Goal: Information Seeking & Learning: Learn about a topic

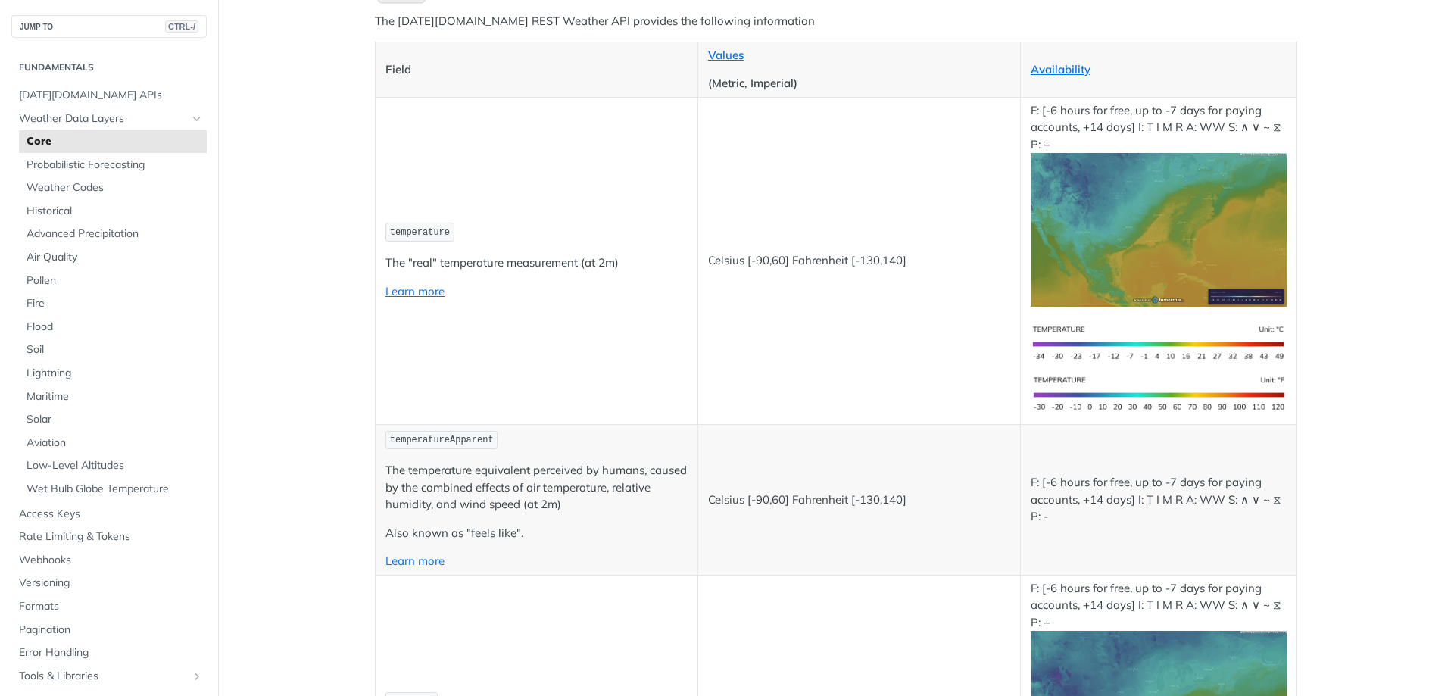
scroll to position [227, 0]
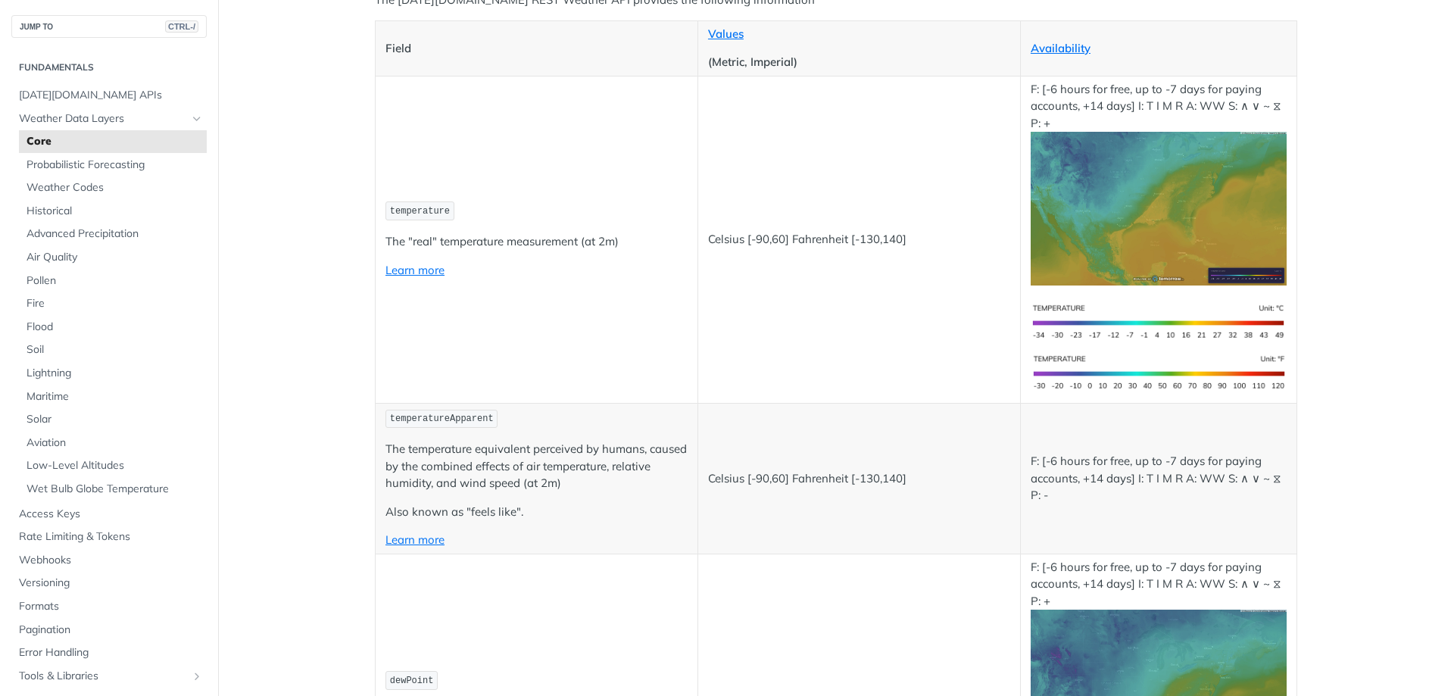
click at [941, 239] on p "Celsius [-90,60] Fahrenheit [-130,140]" at bounding box center [859, 239] width 302 height 17
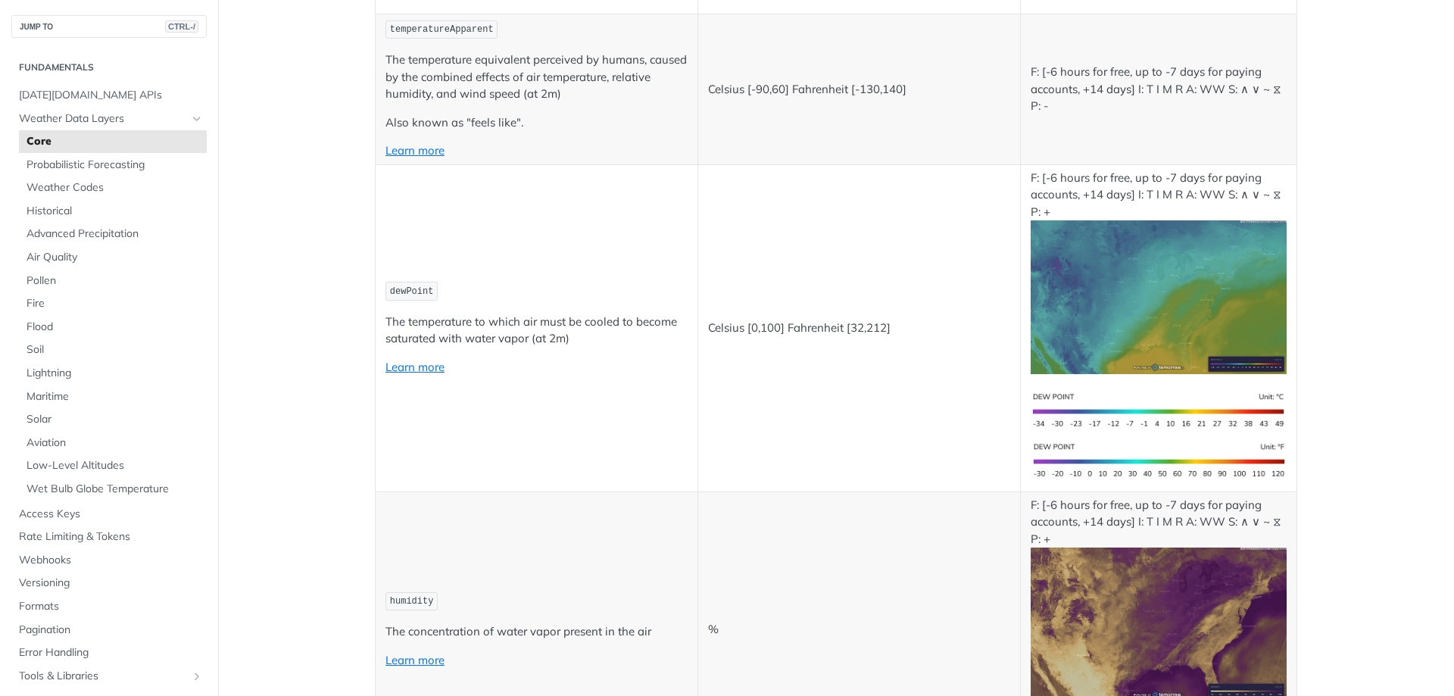
scroll to position [0, 0]
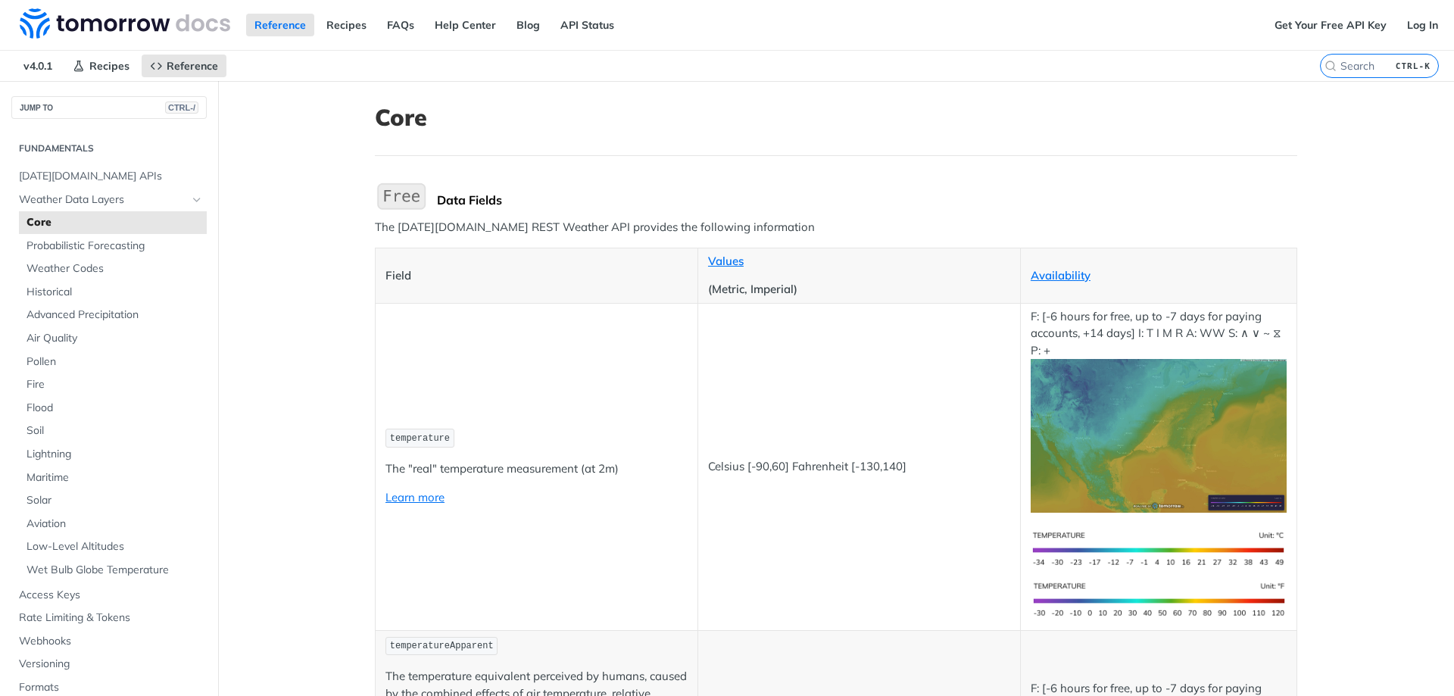
drag, startPoint x: 972, startPoint y: 495, endPoint x: 967, endPoint y: 216, distance: 279.5
drag, startPoint x: 967, startPoint y: 216, endPoint x: 921, endPoint y: 201, distance: 48.6
click at [921, 201] on div "Data Fields" at bounding box center [867, 199] width 860 height 15
click at [740, 420] on td "Celsius [-90,60] Fahrenheit [-130,140]" at bounding box center [859, 466] width 323 height 327
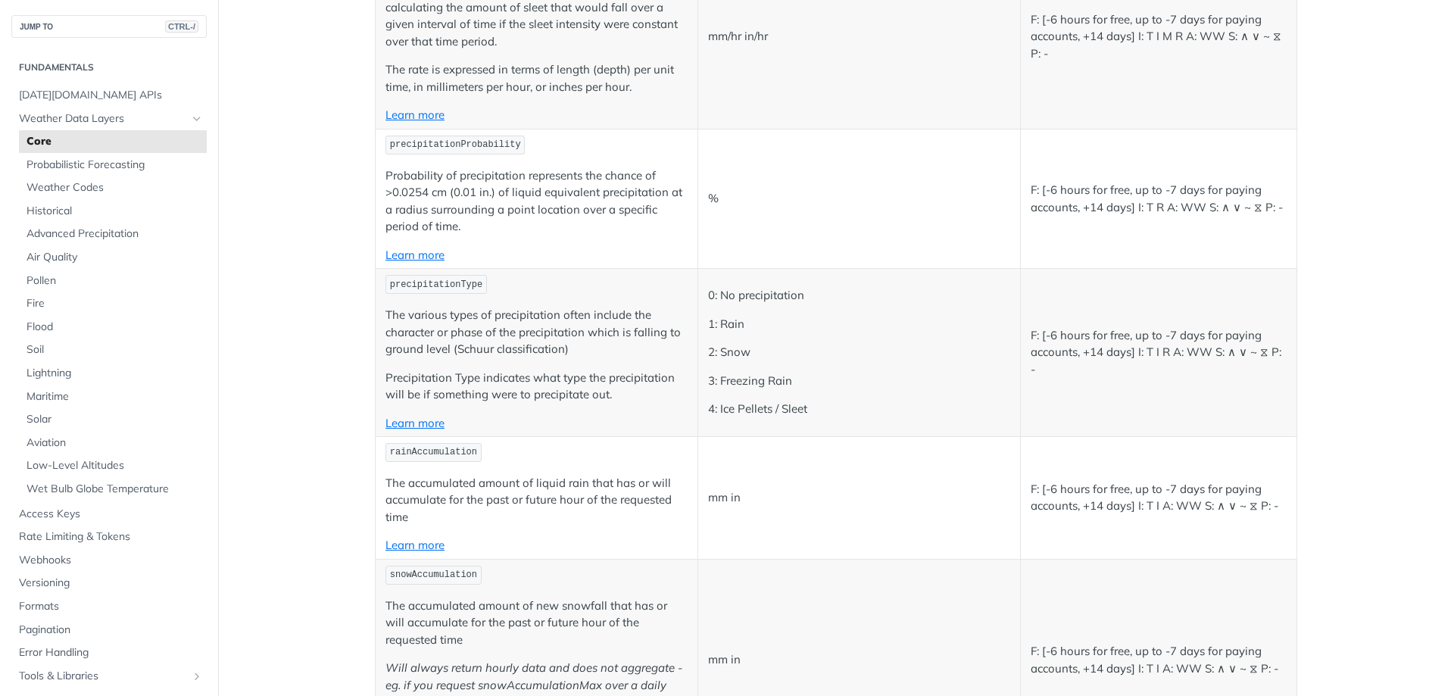
scroll to position [3731, 0]
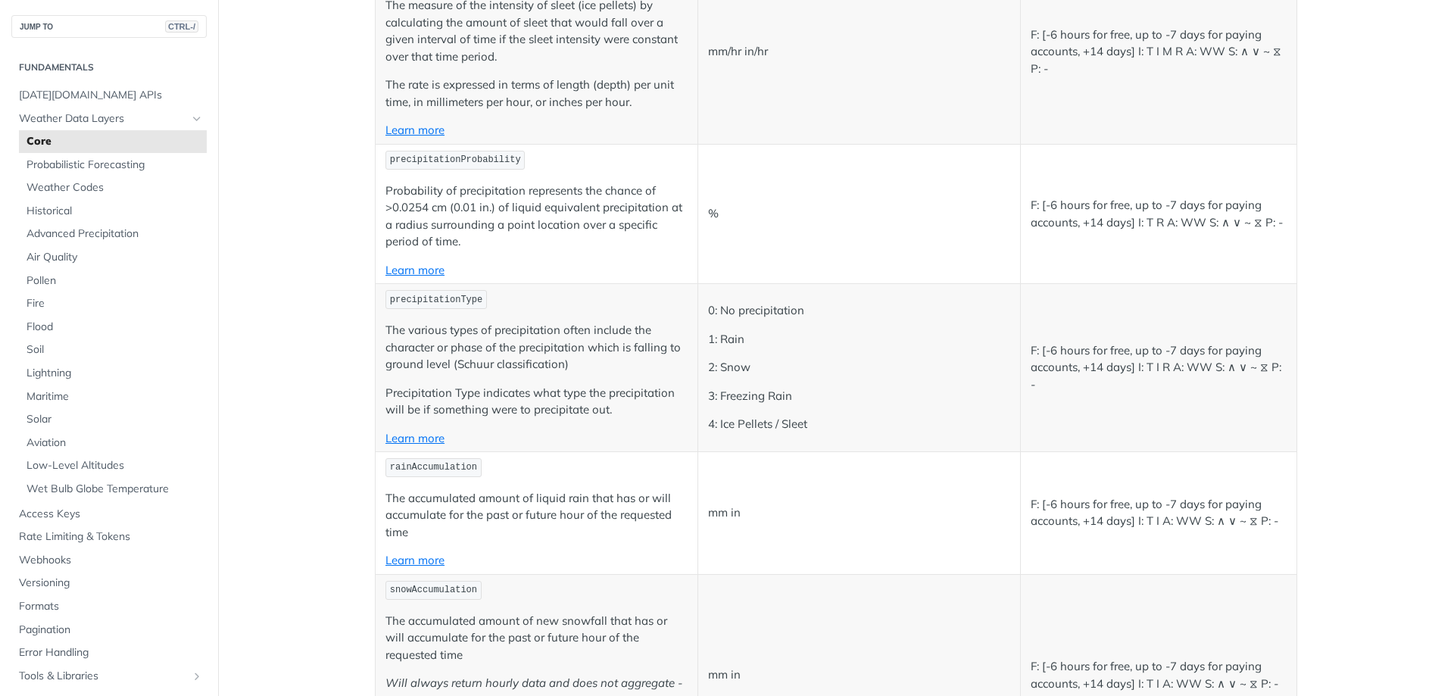
drag, startPoint x: 928, startPoint y: 528, endPoint x: 928, endPoint y: 495, distance: 32.6
click at [928, 495] on td "mm in" at bounding box center [859, 515] width 323 height 123
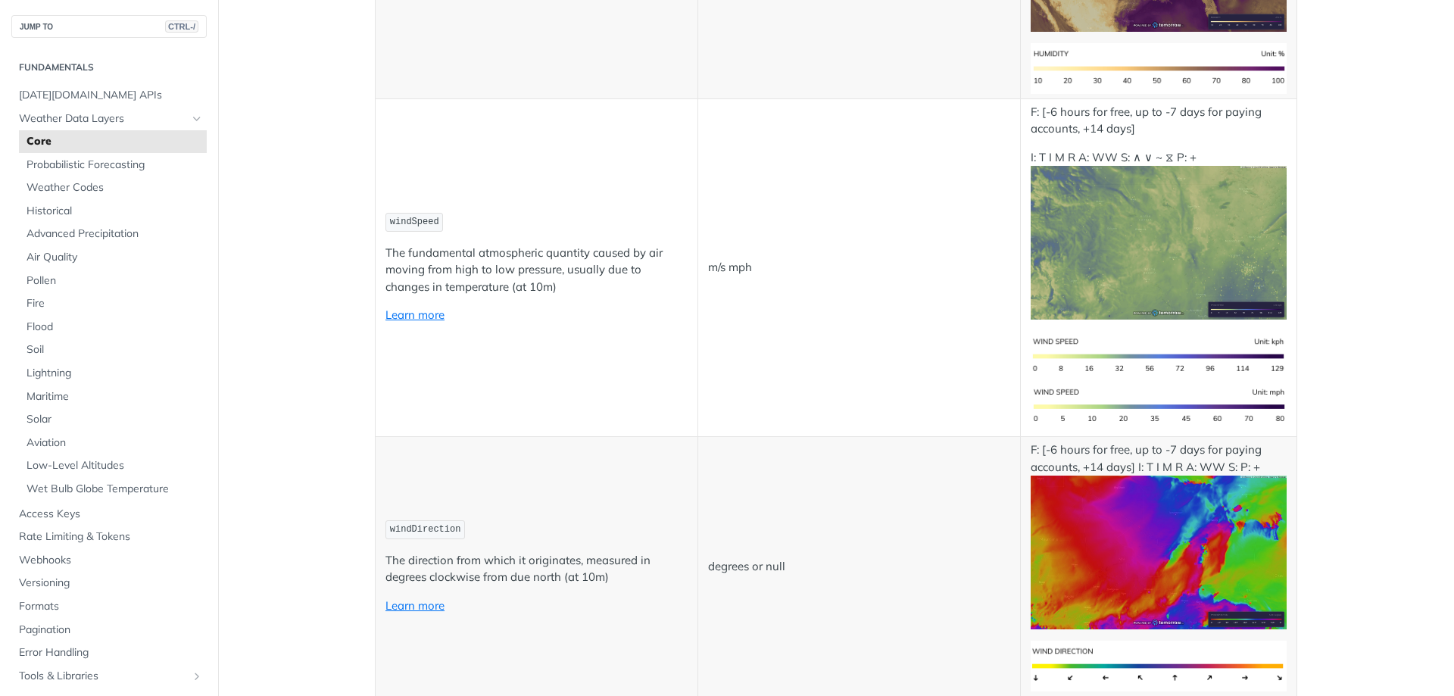
scroll to position [0, 0]
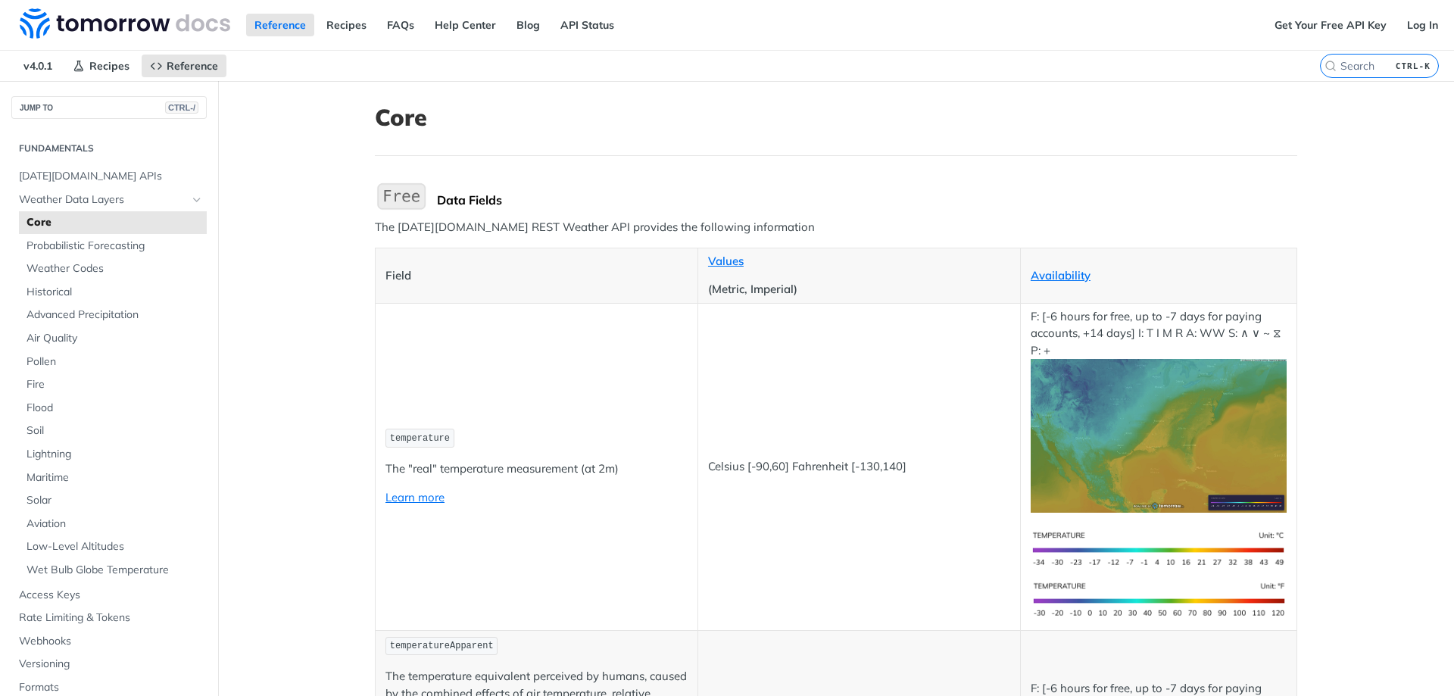
drag, startPoint x: 1002, startPoint y: 515, endPoint x: 983, endPoint y: 305, distance: 210.7
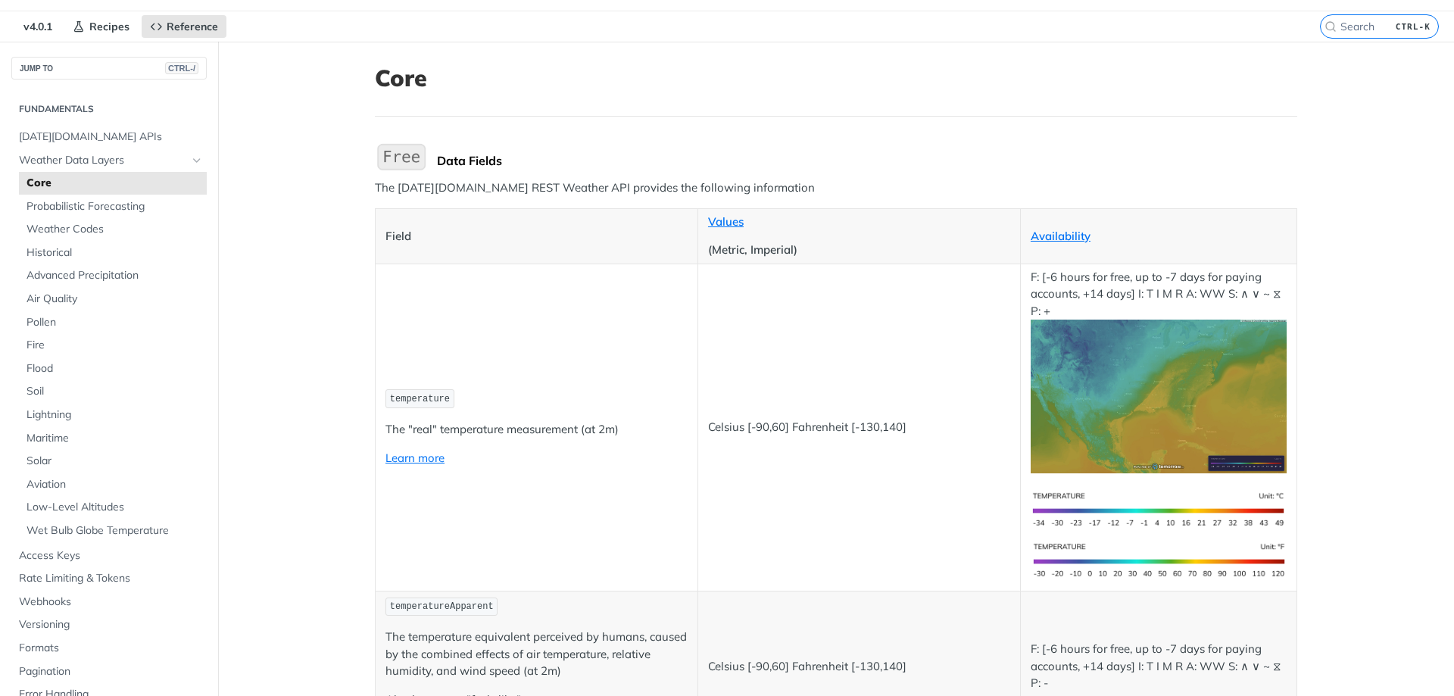
scroll to position [76, 0]
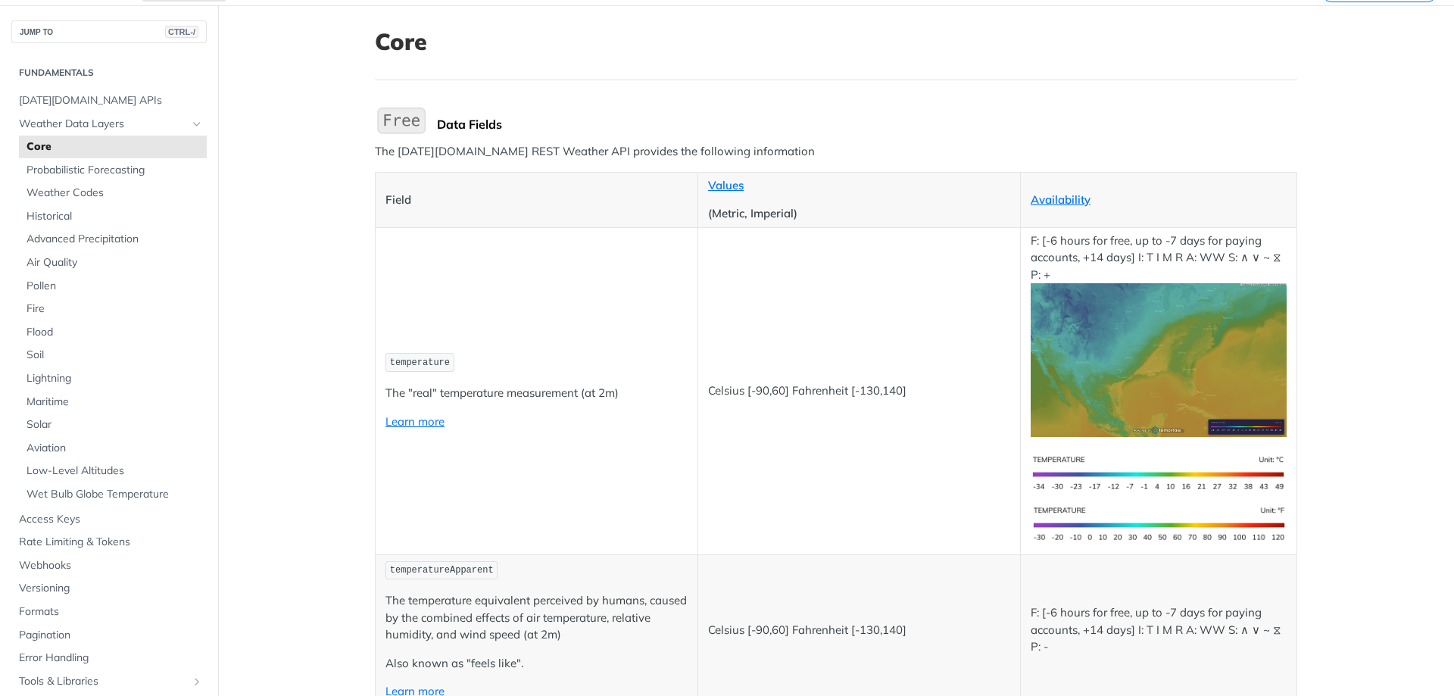
click at [985, 175] on th "Values (Metric, Imperial)" at bounding box center [859, 199] width 323 height 55
drag, startPoint x: 348, startPoint y: 168, endPoint x: 876, endPoint y: 122, distance: 530.0
click at [876, 122] on div "Data Fields" at bounding box center [867, 124] width 860 height 15
